Goal: Check status: Check status

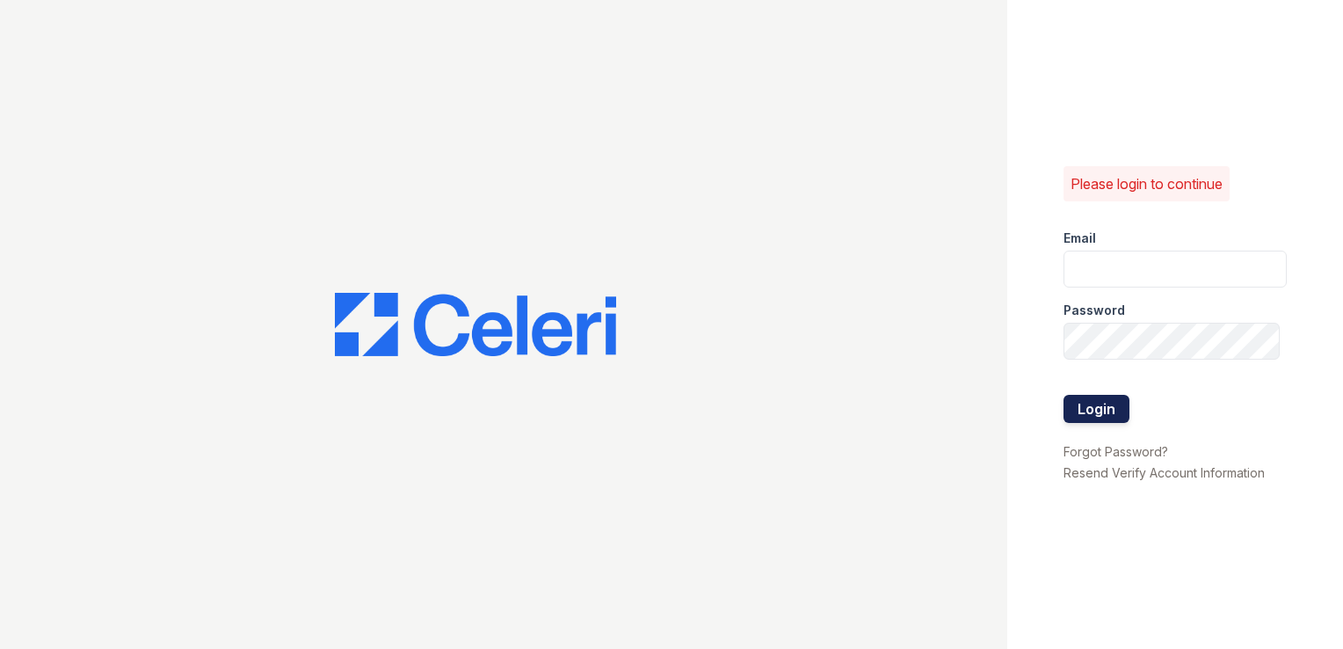
type input "[EMAIL_ADDRESS][DOMAIN_NAME]"
click at [1095, 404] on button "Login" at bounding box center [1097, 409] width 66 height 28
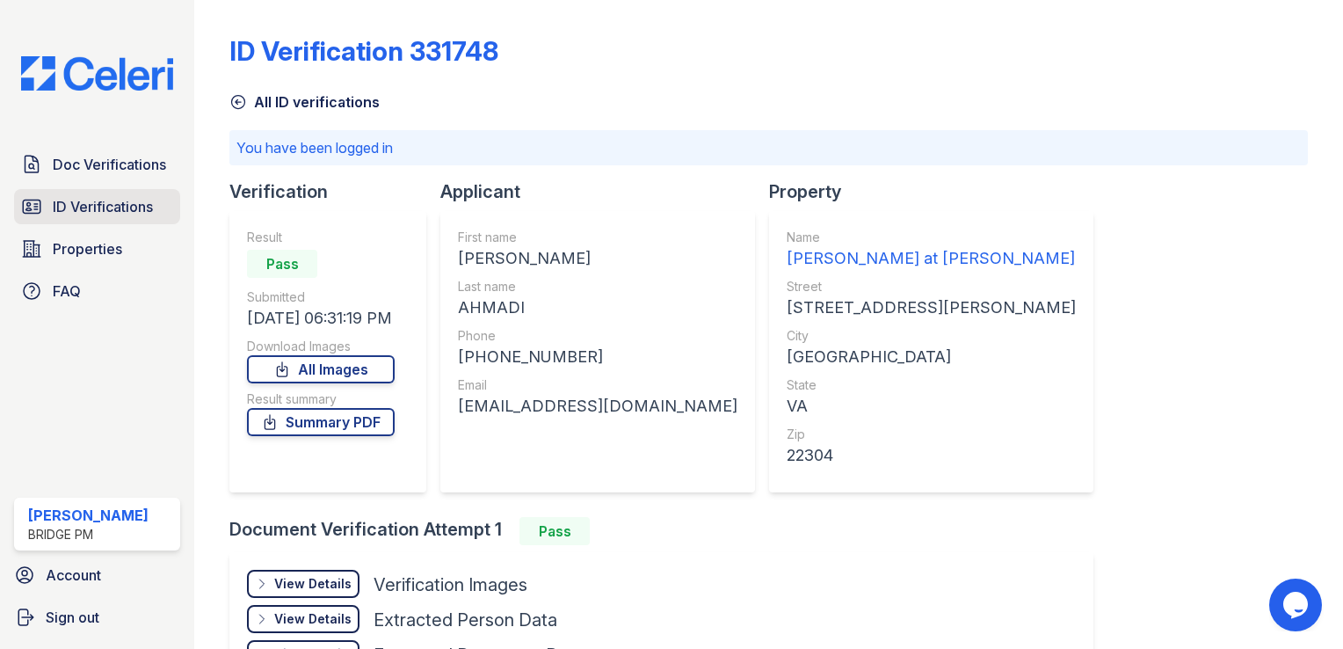
click at [116, 197] on span "ID Verifications" at bounding box center [103, 206] width 100 height 21
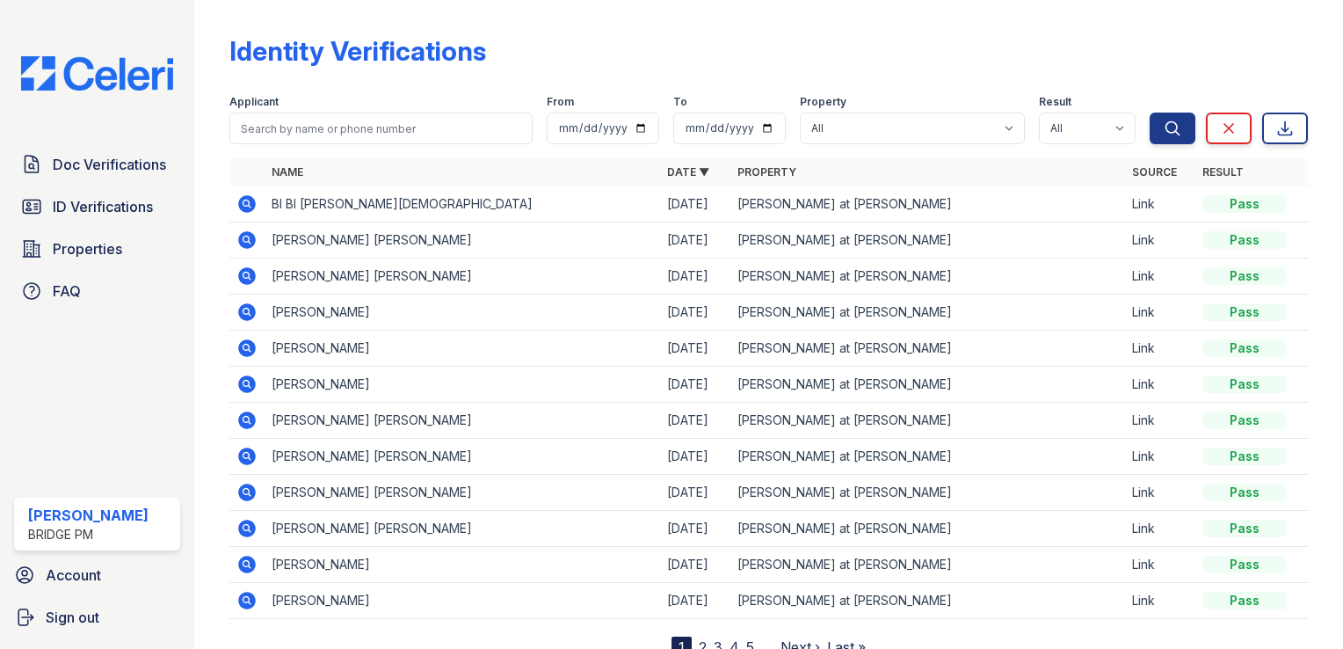
click at [244, 201] on icon at bounding box center [246, 202] width 4 height 4
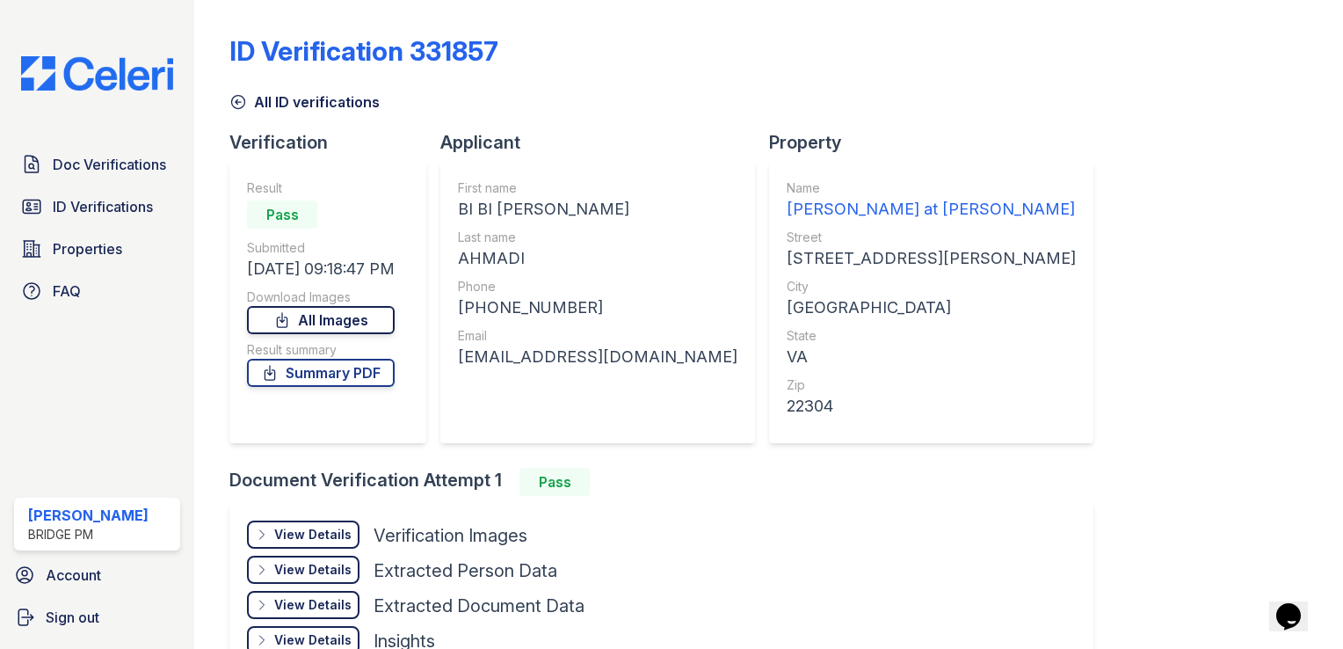
click at [336, 321] on link "All Images" at bounding box center [321, 320] width 148 height 28
